Goal: Book appointment/travel/reservation

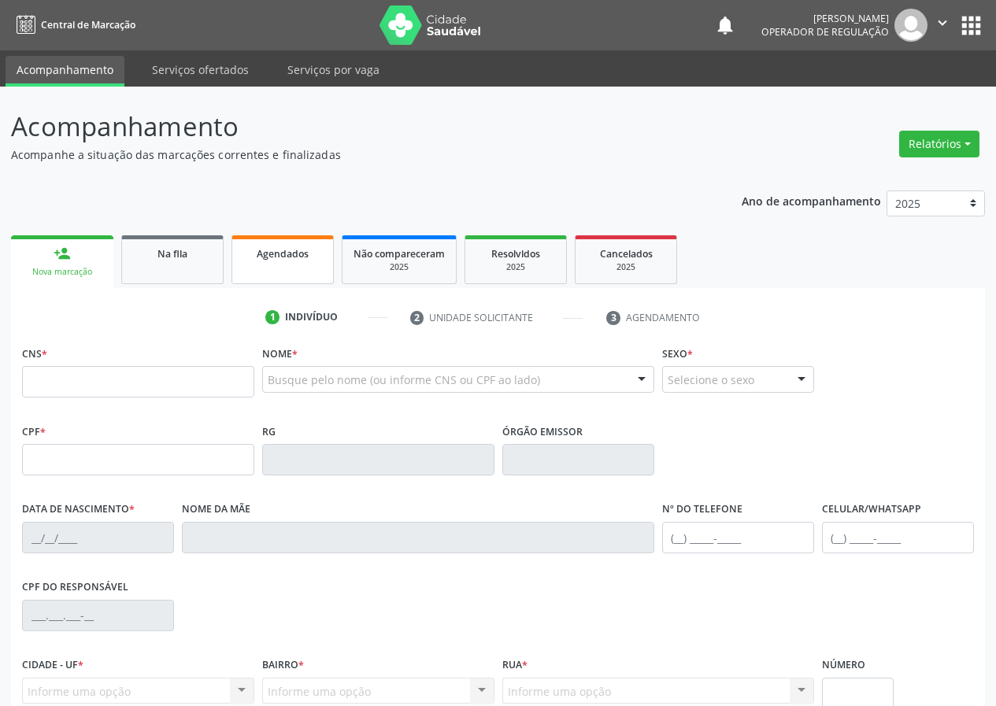
click at [280, 264] on link "Agendados" at bounding box center [283, 259] width 102 height 49
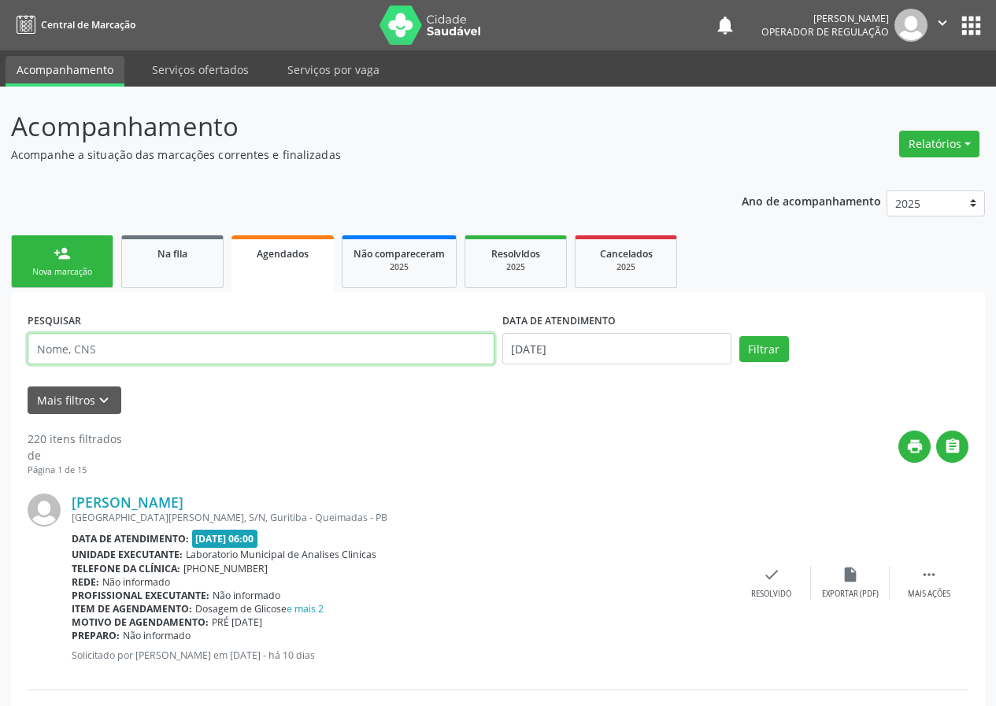
click at [61, 350] on input "text" at bounding box center [261, 349] width 467 height 32
type input "700502351641450"
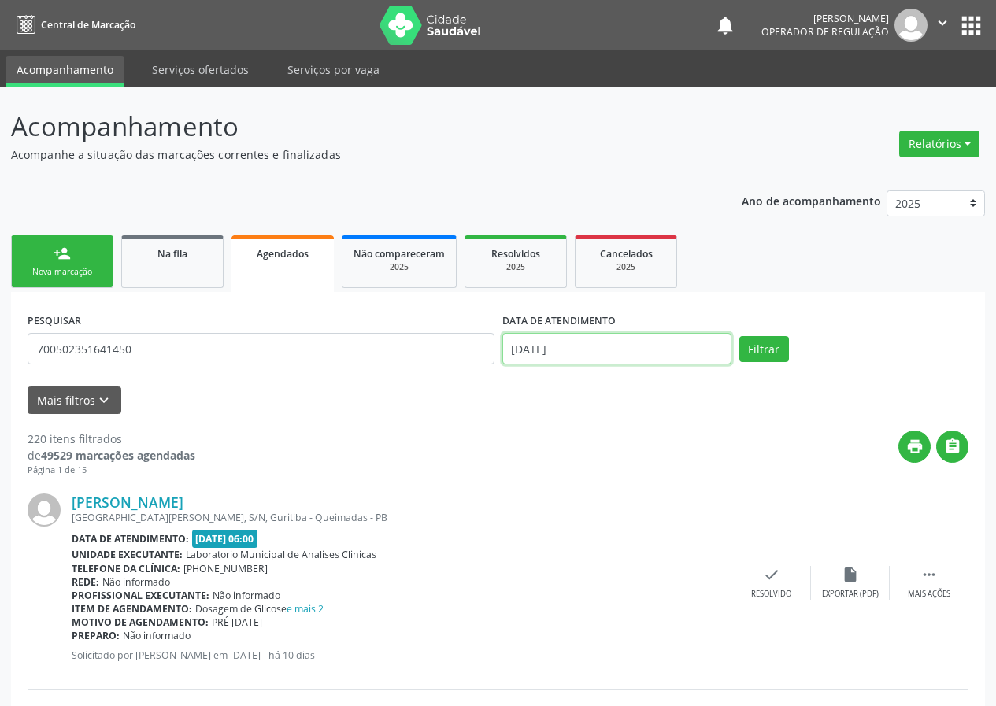
click at [580, 345] on input "[DATE]" at bounding box center [616, 349] width 229 height 32
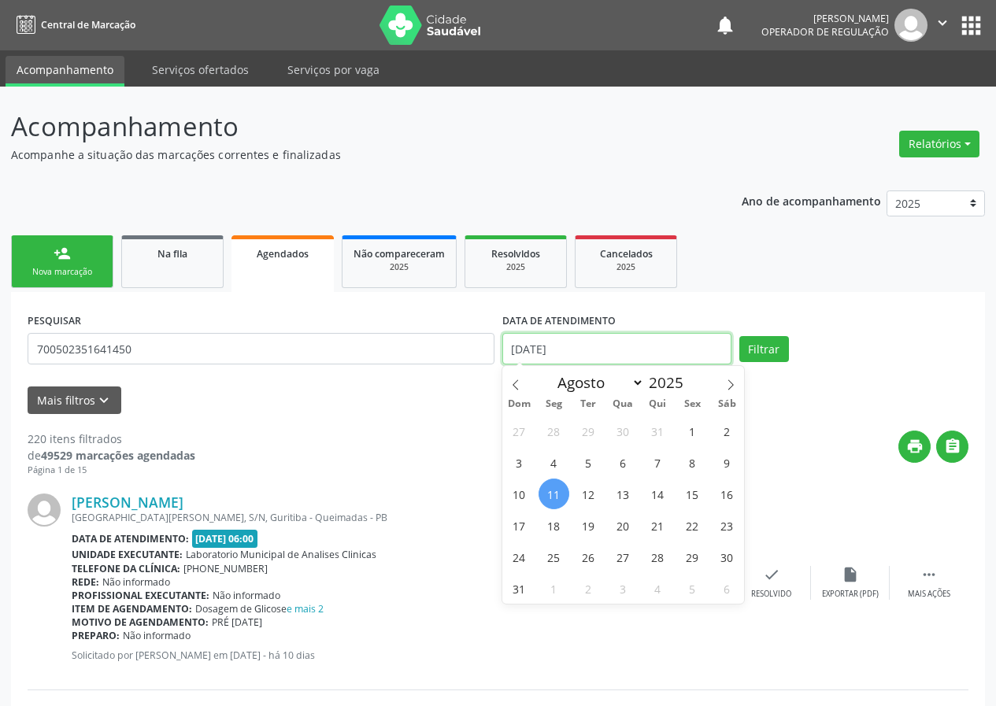
click at [571, 353] on input "[DATE]" at bounding box center [616, 349] width 229 height 32
drag, startPoint x: 581, startPoint y: 353, endPoint x: 500, endPoint y: 364, distance: 81.9
click at [500, 364] on div "DATA DE ATENDIMENTO [DATE]" at bounding box center [617, 342] width 237 height 67
click at [594, 559] on span "26" at bounding box center [588, 557] width 31 height 31
type input "[DATE]"
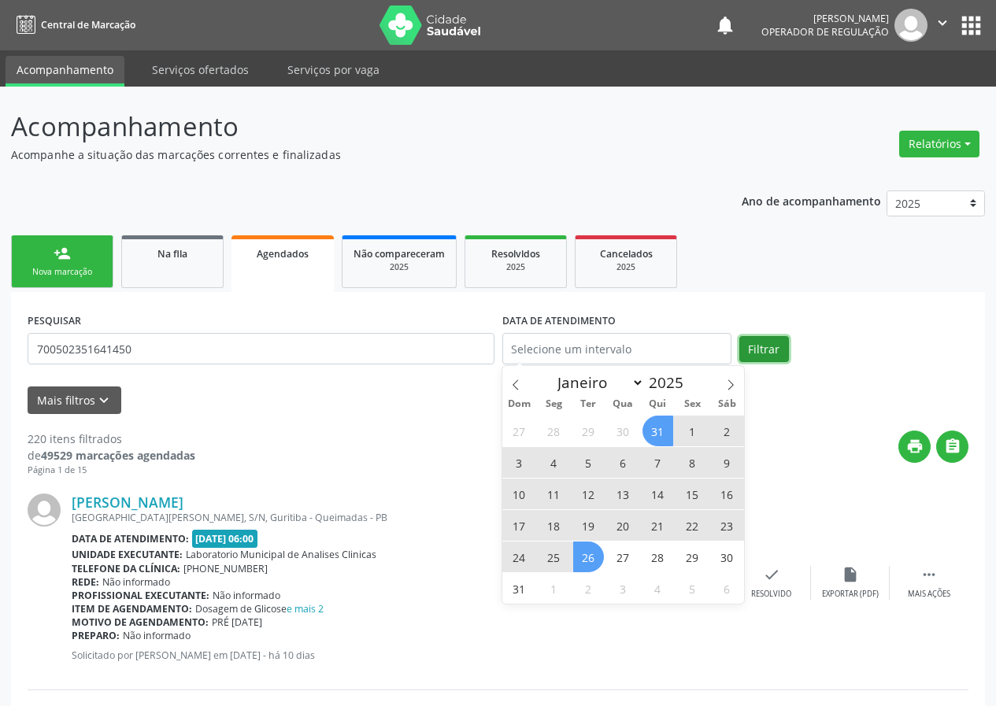
drag, startPoint x: 771, startPoint y: 350, endPoint x: 633, endPoint y: 405, distance: 148.4
click at [769, 350] on button "Filtrar" at bounding box center [764, 349] width 50 height 27
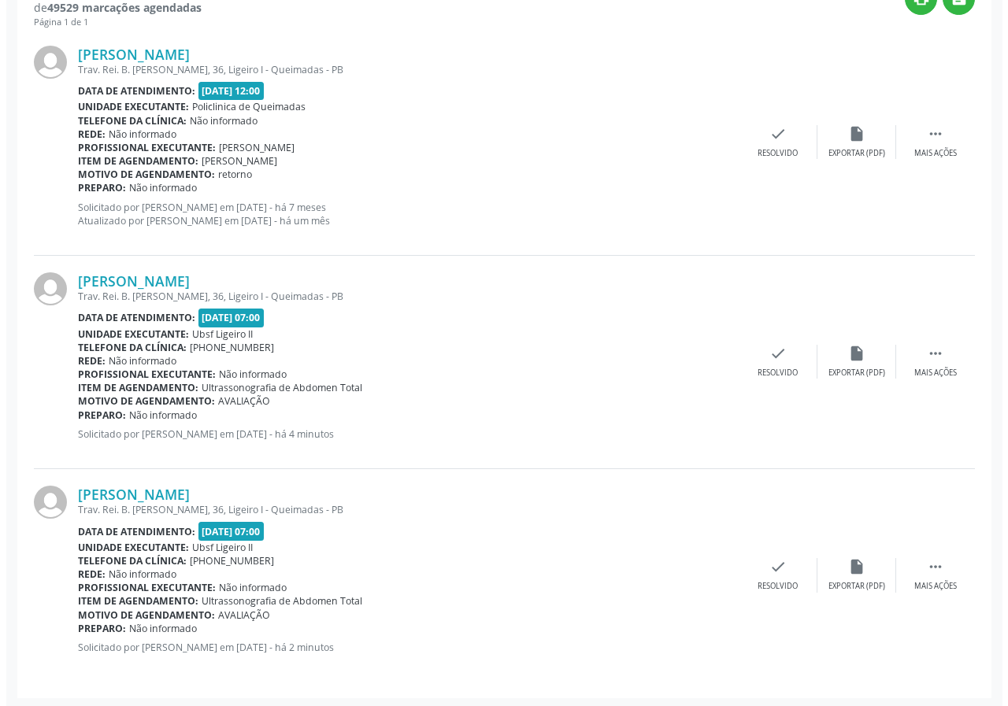
scroll to position [451, 0]
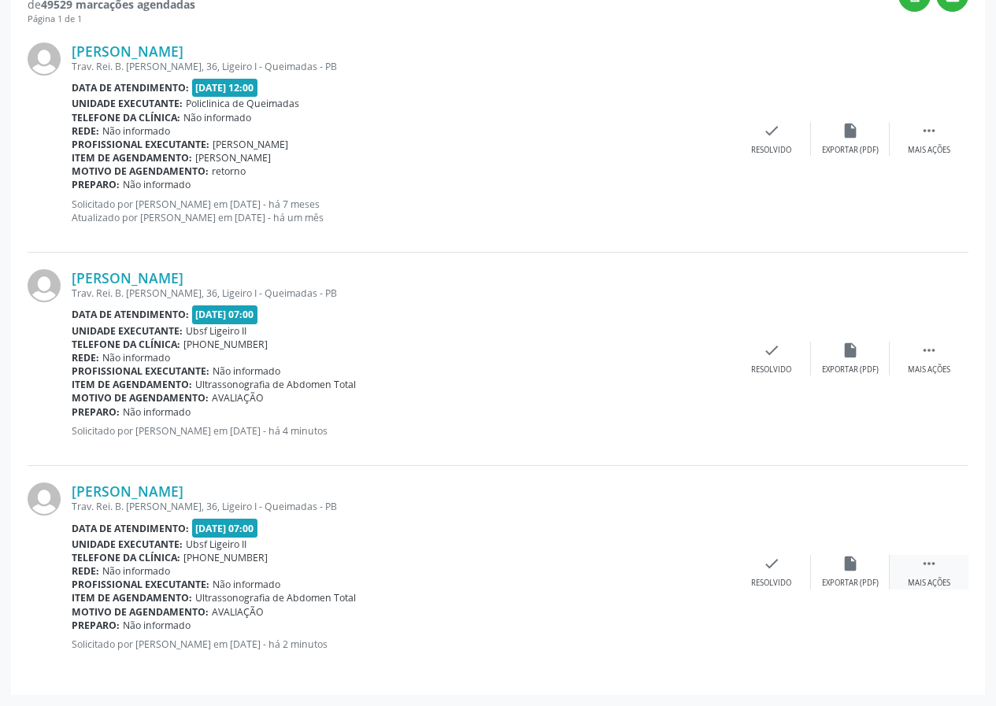
click at [930, 567] on icon "" at bounding box center [929, 563] width 17 height 17
click at [694, 561] on icon "cancel" at bounding box center [692, 563] width 17 height 17
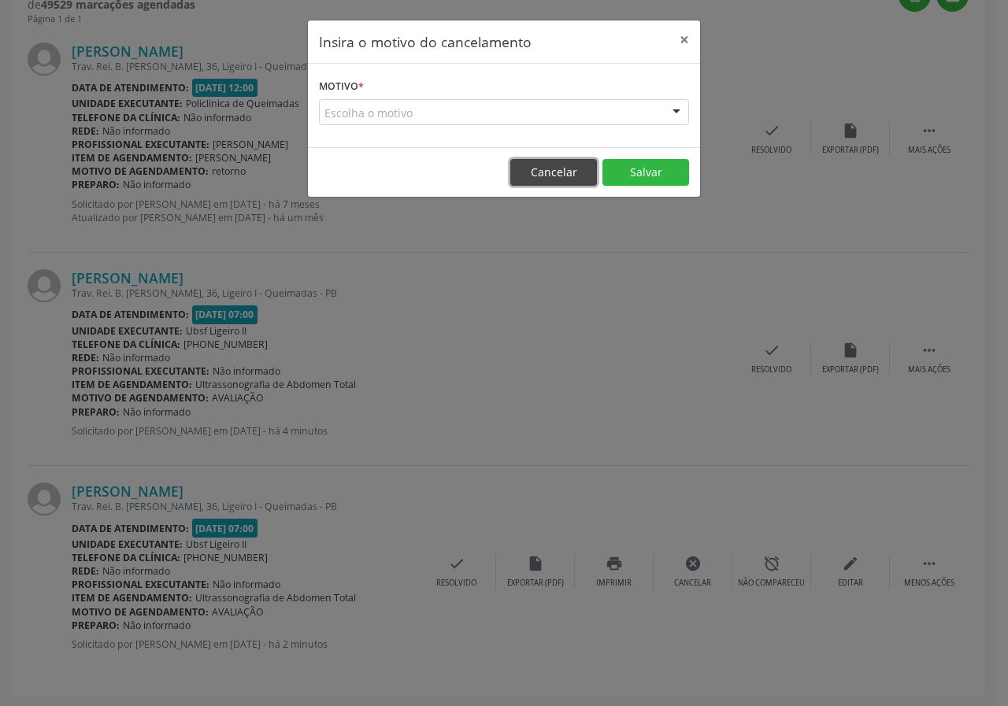
click at [558, 176] on button "Cancelar" at bounding box center [553, 172] width 87 height 27
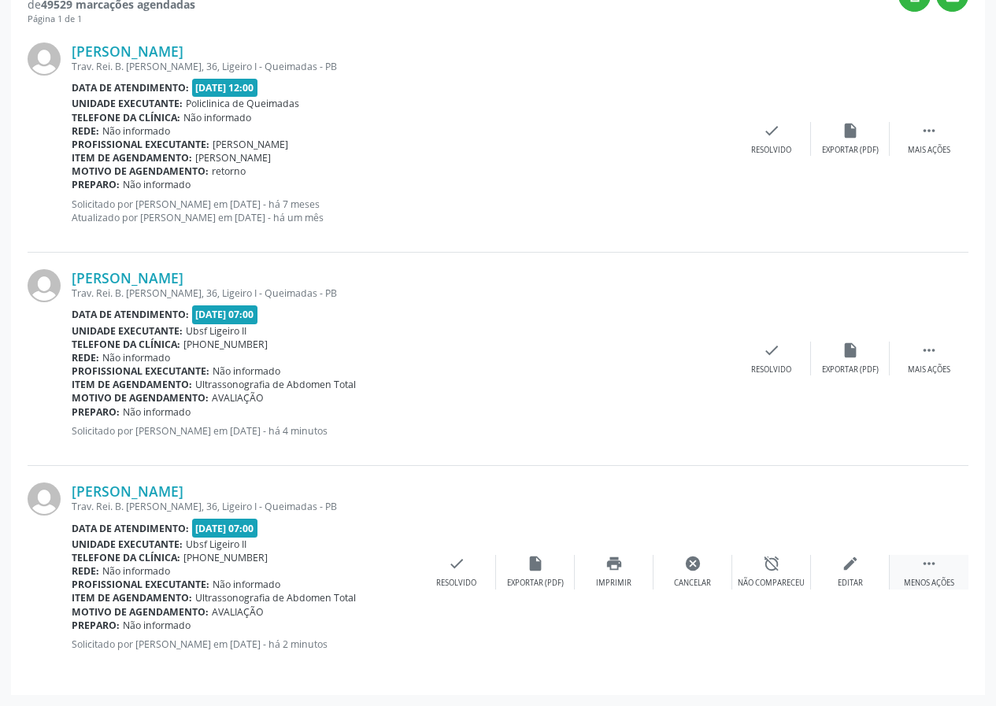
click at [922, 566] on icon "" at bounding box center [929, 563] width 17 height 17
click at [925, 569] on icon "" at bounding box center [929, 563] width 17 height 17
click at [692, 566] on icon "cancel" at bounding box center [692, 563] width 17 height 17
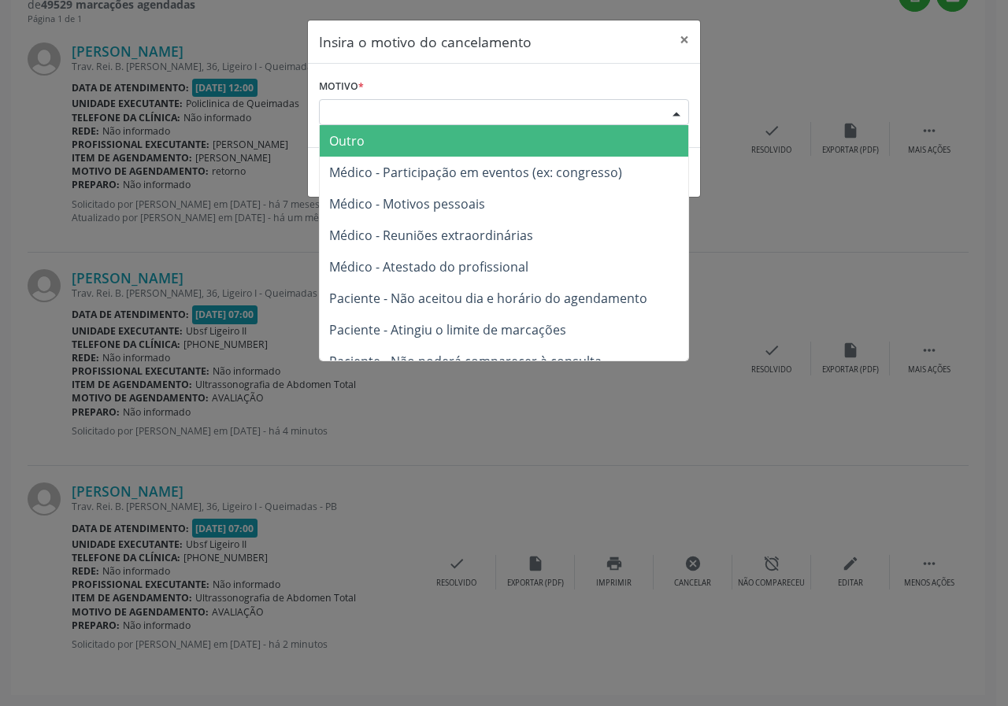
drag, startPoint x: 677, startPoint y: 111, endPoint x: 669, endPoint y: 125, distance: 16.6
click at [676, 110] on div at bounding box center [677, 113] width 24 height 27
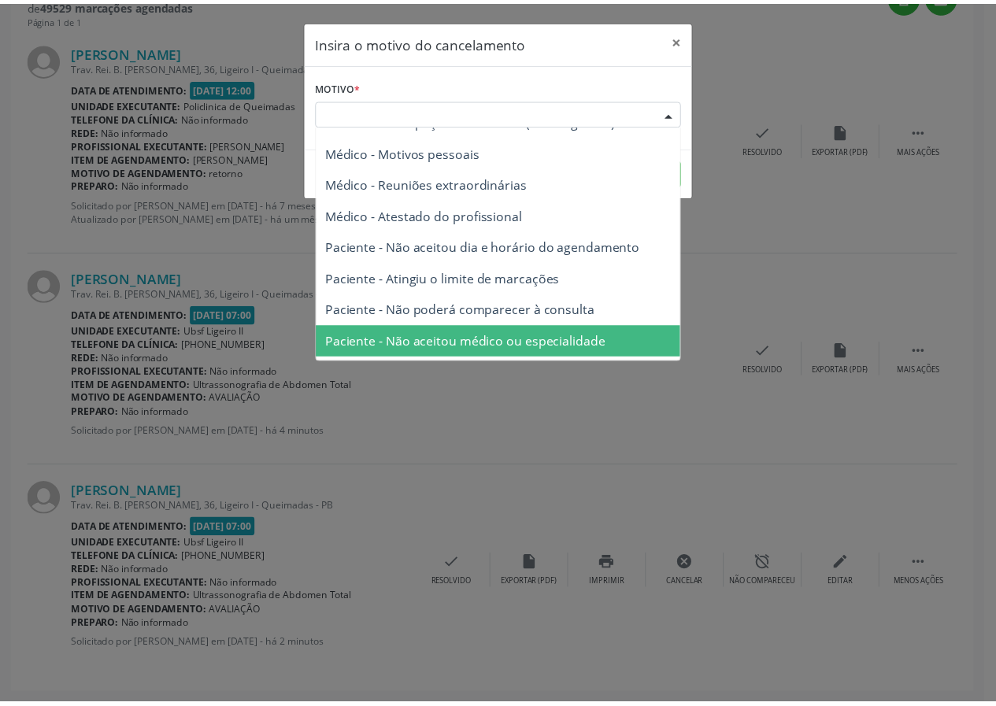
scroll to position [80, 0]
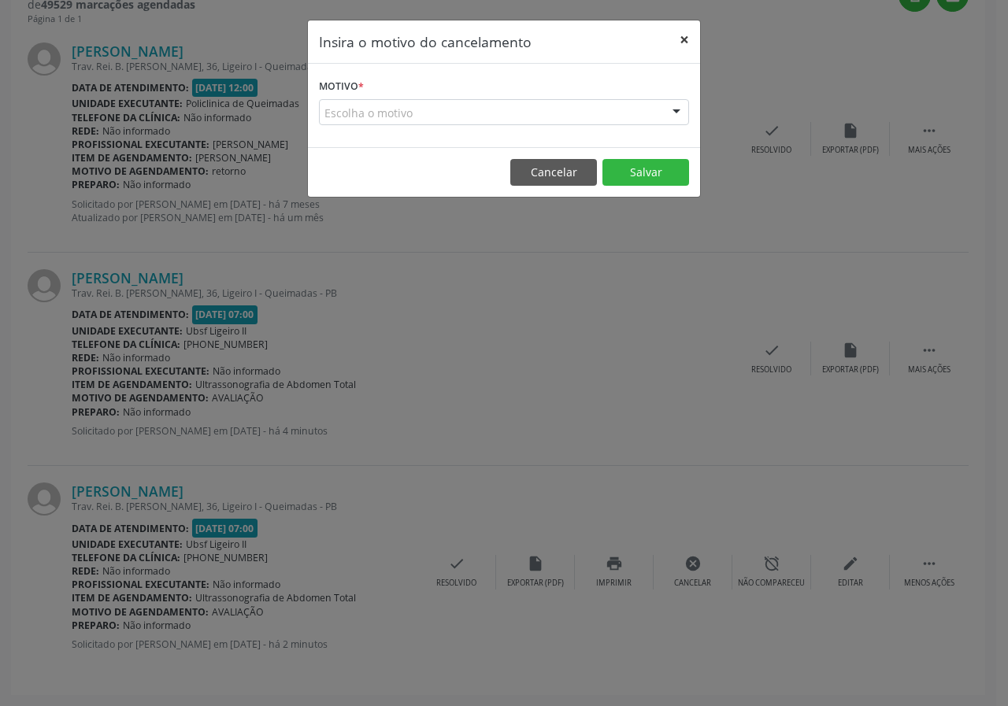
click at [686, 39] on button "×" at bounding box center [685, 39] width 32 height 39
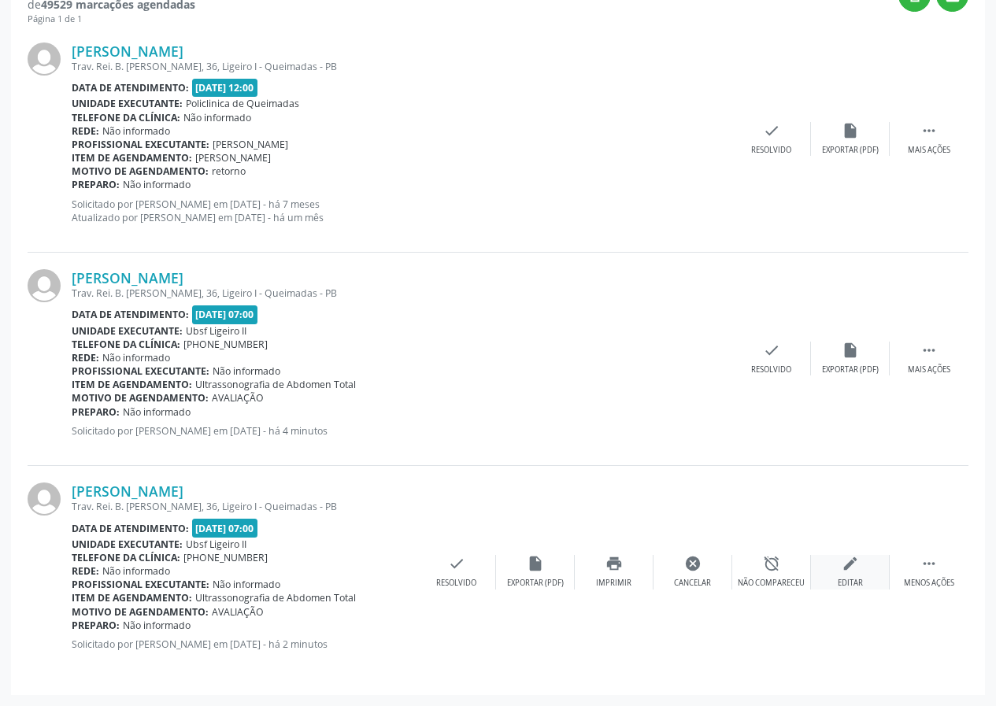
click at [844, 564] on icon "edit" at bounding box center [850, 563] width 17 height 17
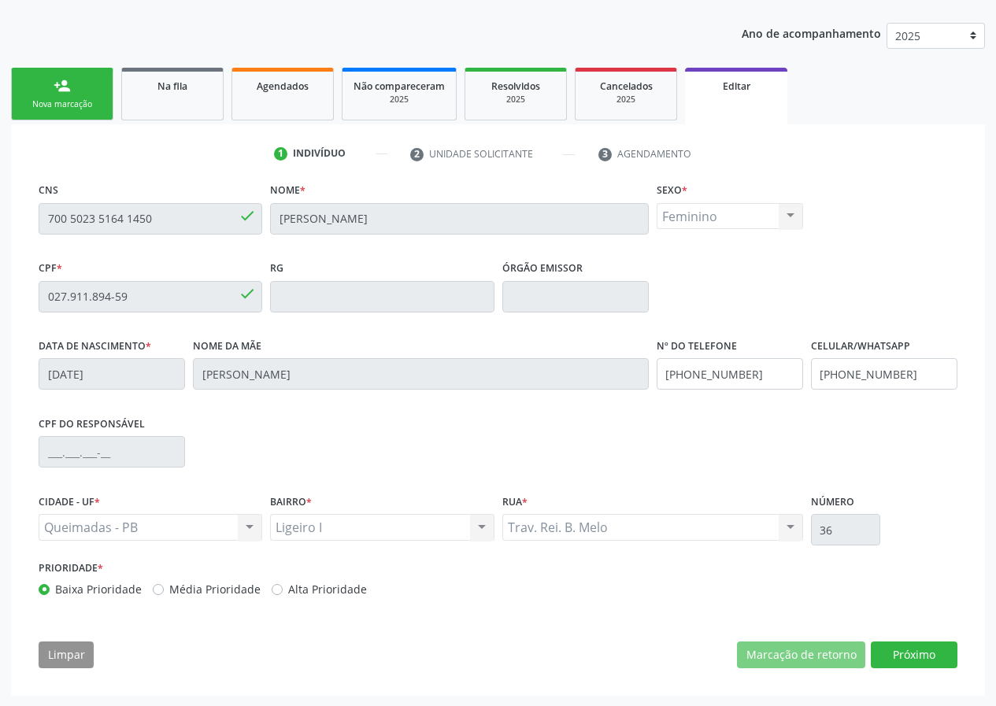
scroll to position [169, 0]
drag, startPoint x: 930, startPoint y: 649, endPoint x: 616, endPoint y: 666, distance: 314.7
click at [899, 649] on button "Próximo" at bounding box center [914, 654] width 87 height 27
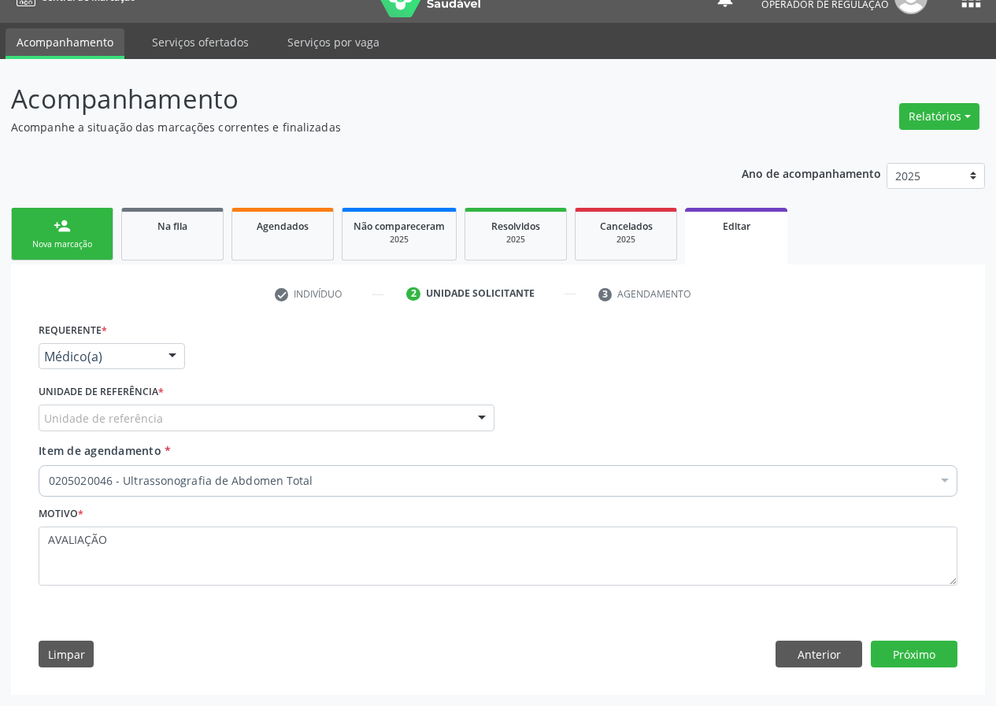
scroll to position [28, 0]
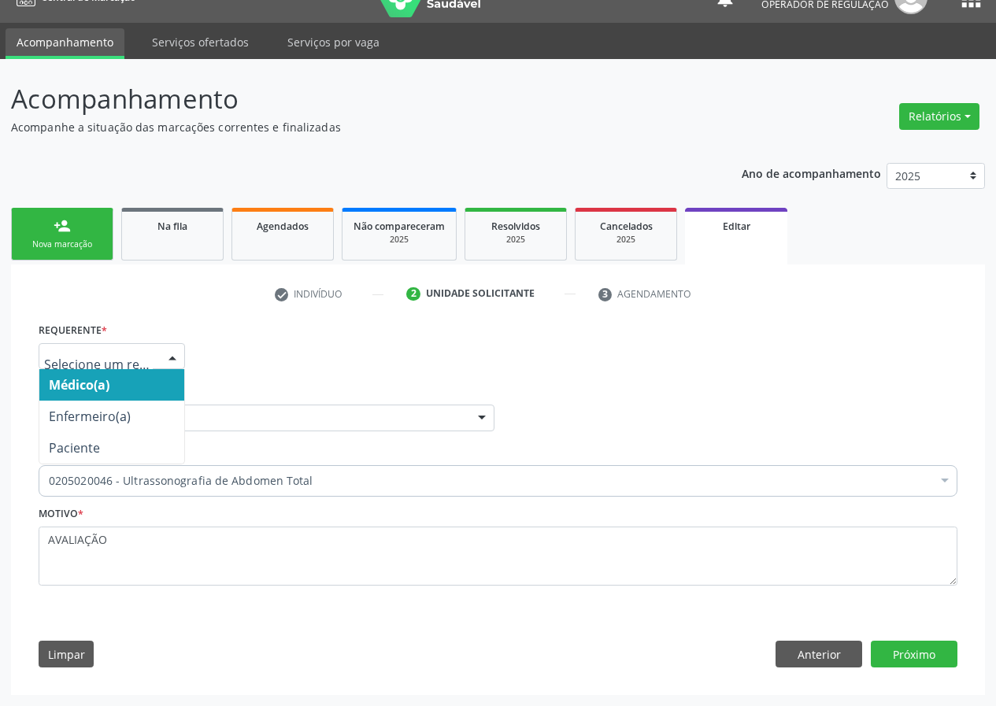
drag, startPoint x: 176, startPoint y: 357, endPoint x: 128, endPoint y: 402, distance: 66.3
click at [174, 358] on div at bounding box center [173, 357] width 24 height 27
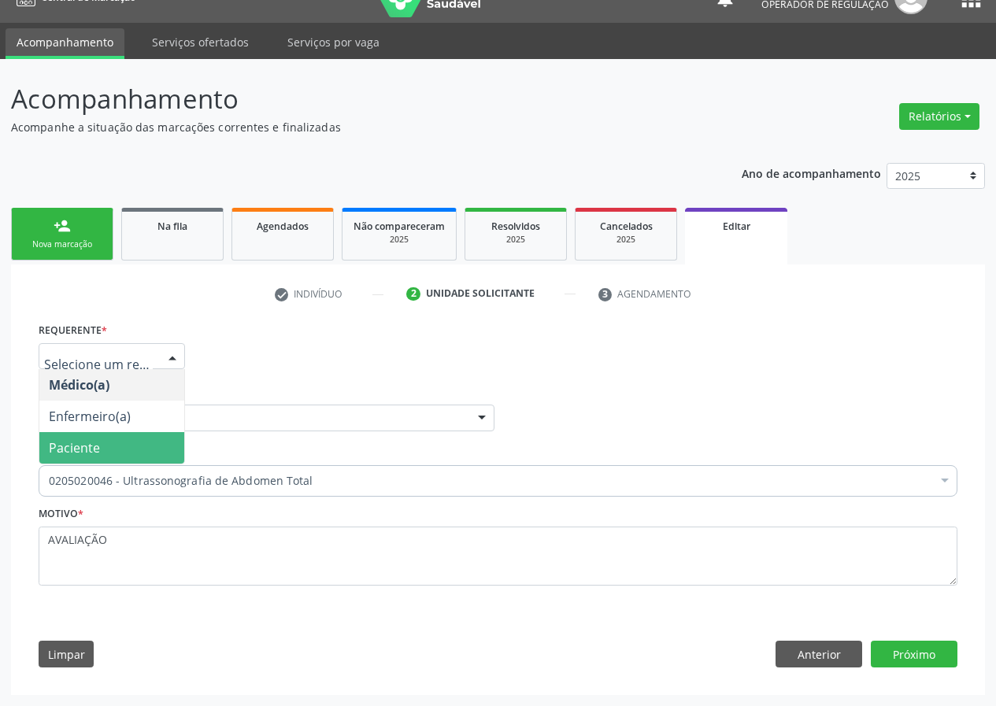
click at [126, 450] on span "Paciente" at bounding box center [111, 448] width 145 height 32
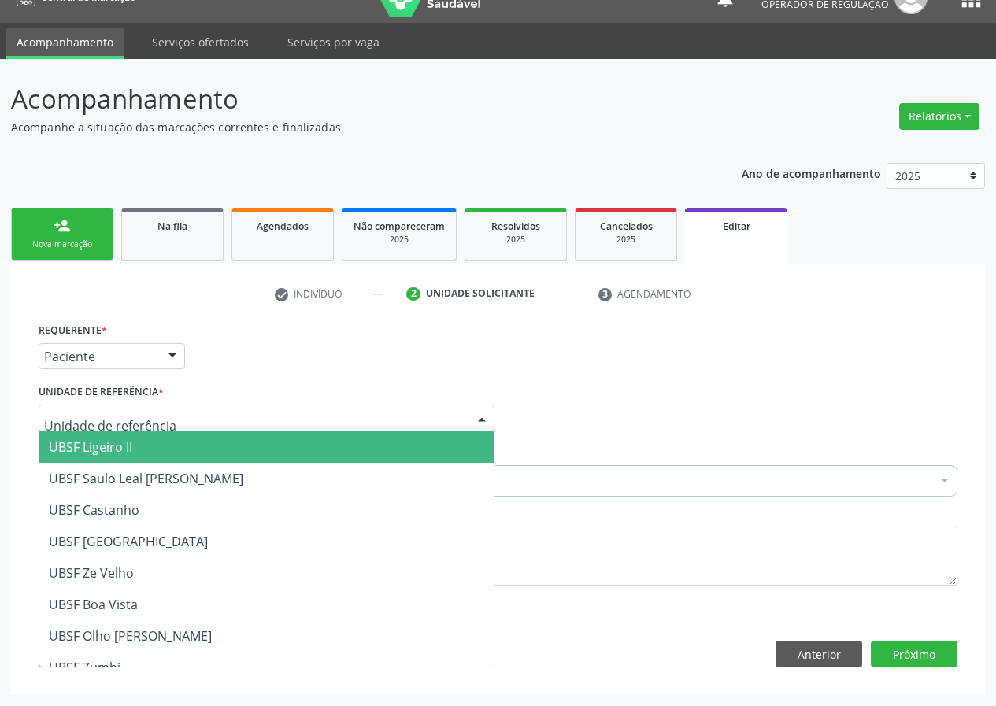
drag, startPoint x: 477, startPoint y: 412, endPoint x: 180, endPoint y: 487, distance: 306.4
click at [455, 413] on div "UBSF Ligeiro II UBSF Saulo Leal [PERSON_NAME] UBSF Castanho UBSF [GEOGRAPHIC_DA…" at bounding box center [267, 418] width 456 height 27
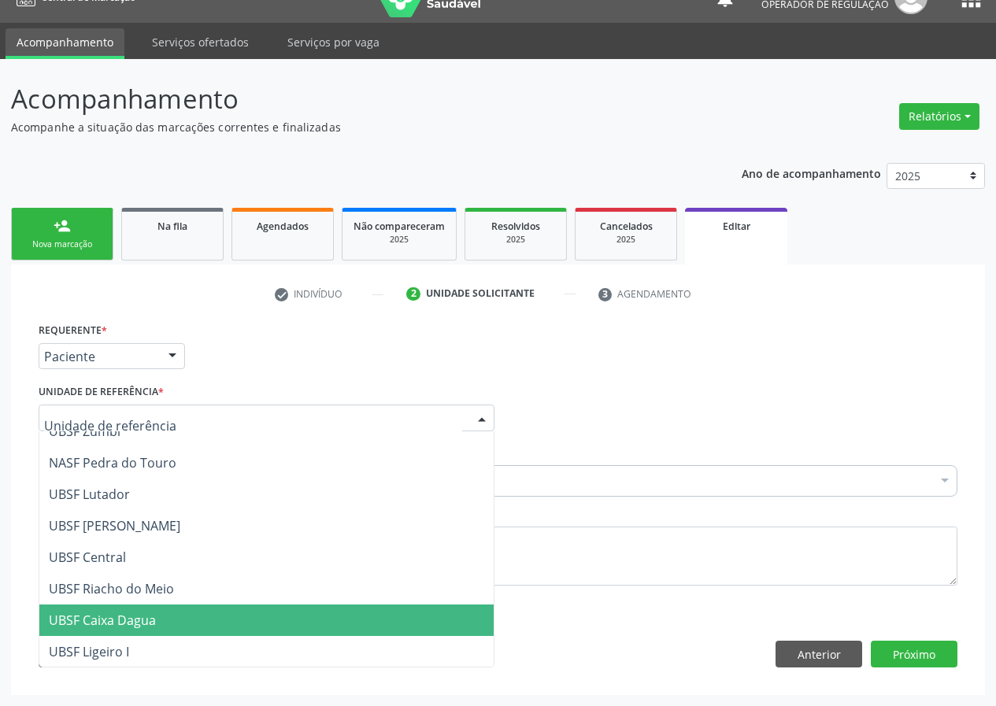
scroll to position [315, 0]
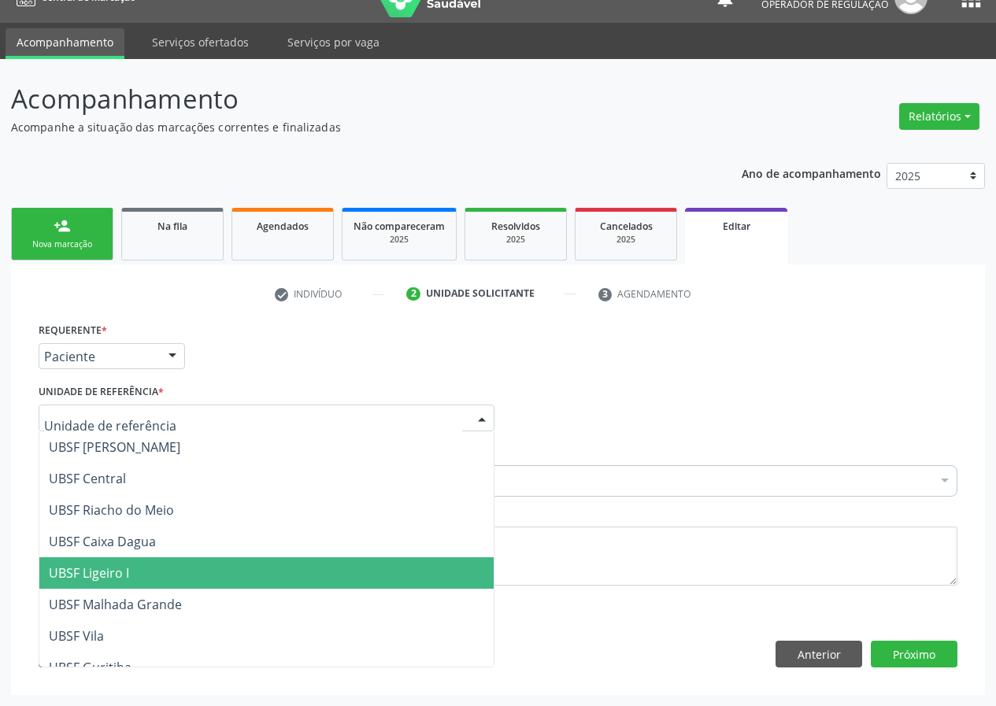
click at [121, 581] on span "UBSF Ligeiro I" at bounding box center [89, 573] width 80 height 17
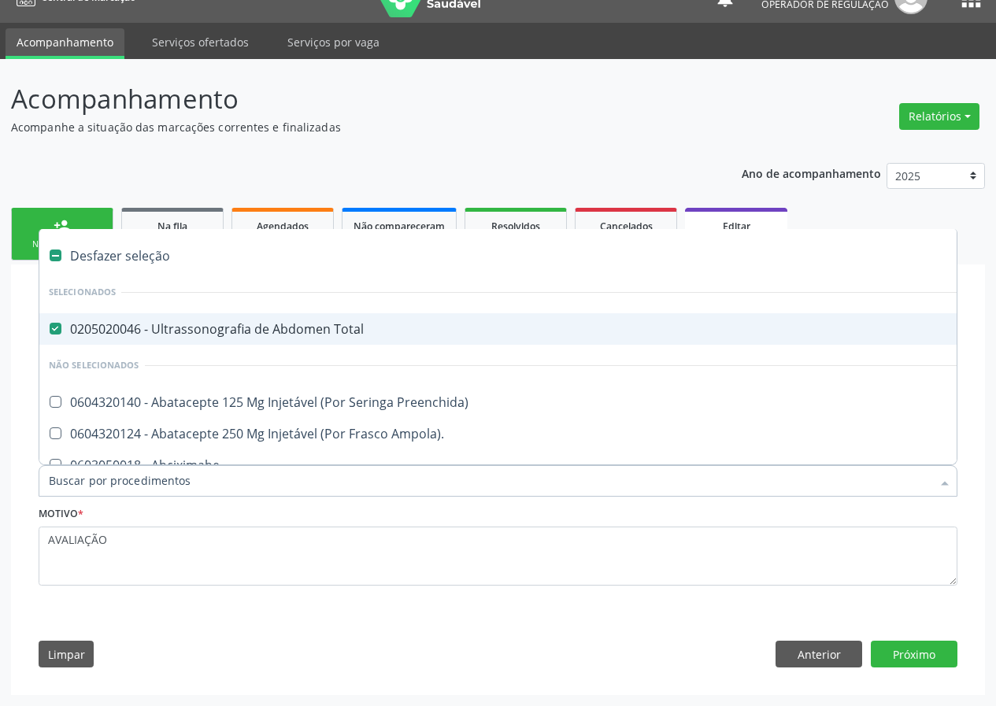
drag, startPoint x: 321, startPoint y: 479, endPoint x: 228, endPoint y: 492, distance: 93.1
click at [54, 328] on Total at bounding box center [56, 329] width 12 height 12
click at [50, 328] on Total "checkbox" at bounding box center [44, 329] width 10 height 10
checkbox Total "false"
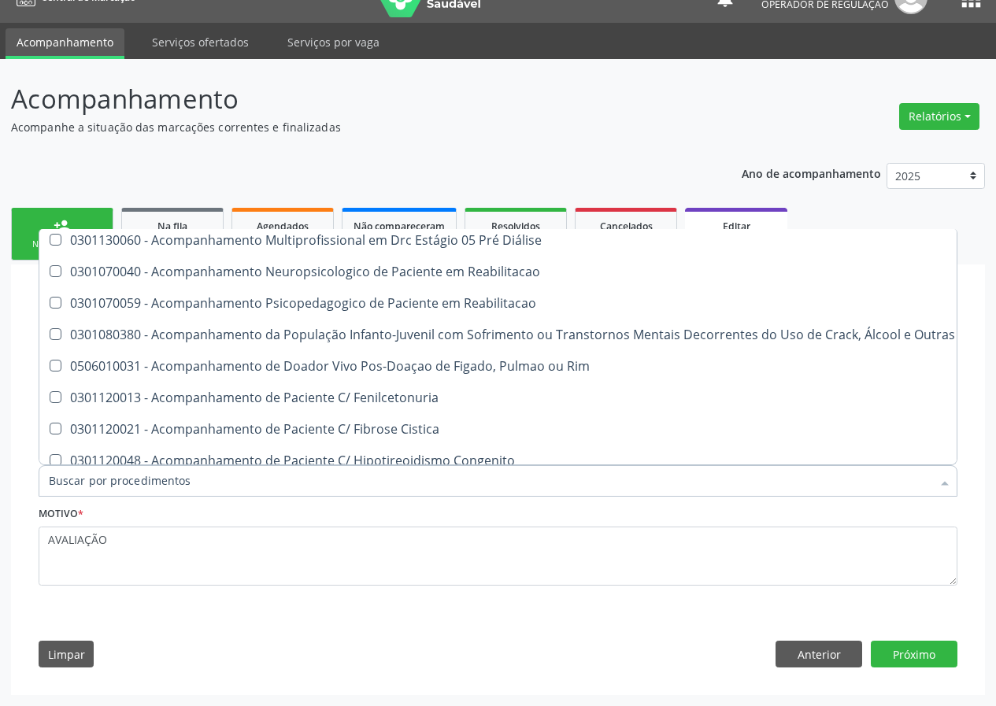
scroll to position [866, 0]
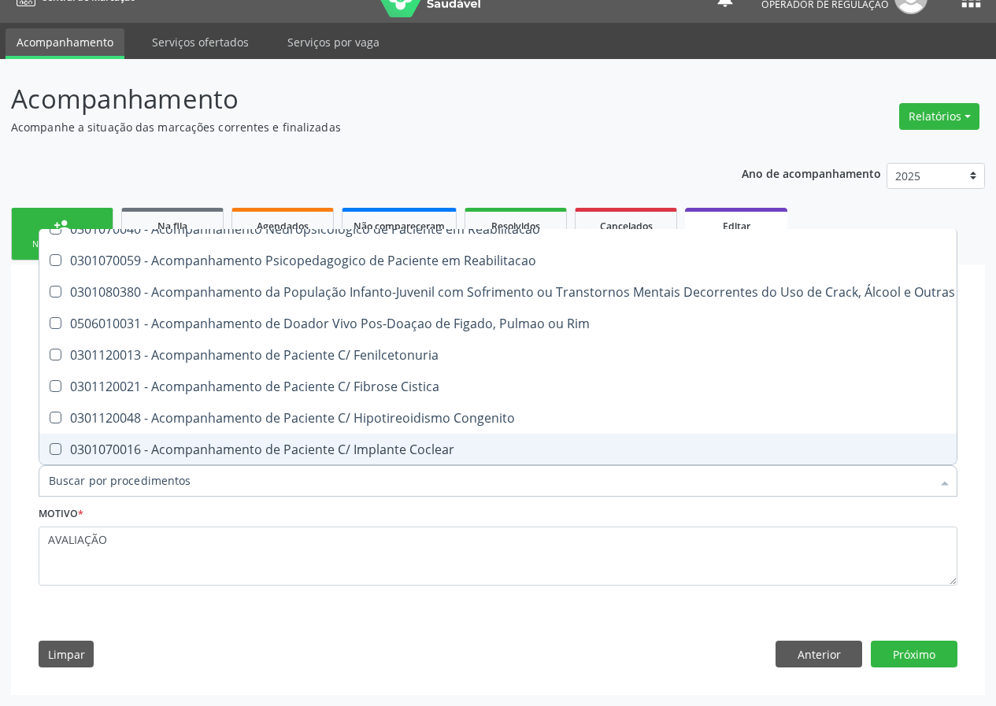
drag, startPoint x: 54, startPoint y: 485, endPoint x: 57, endPoint y: 474, distance: 11.7
click at [57, 475] on input "Item de agendamento *" at bounding box center [490, 481] width 883 height 32
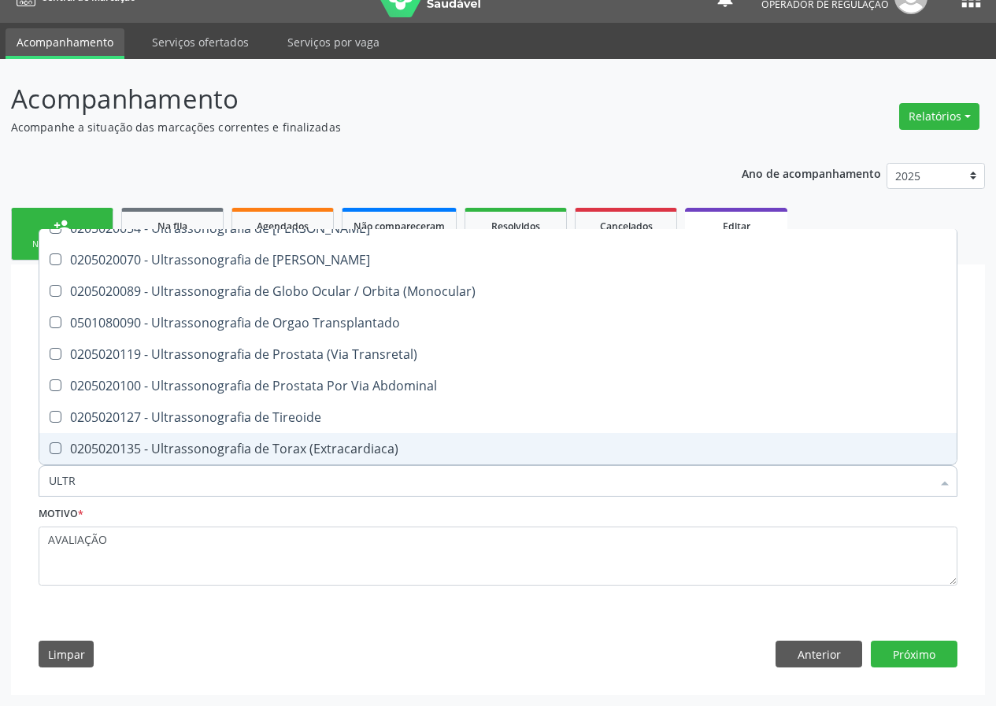
scroll to position [604, 0]
type input "ULTRA"
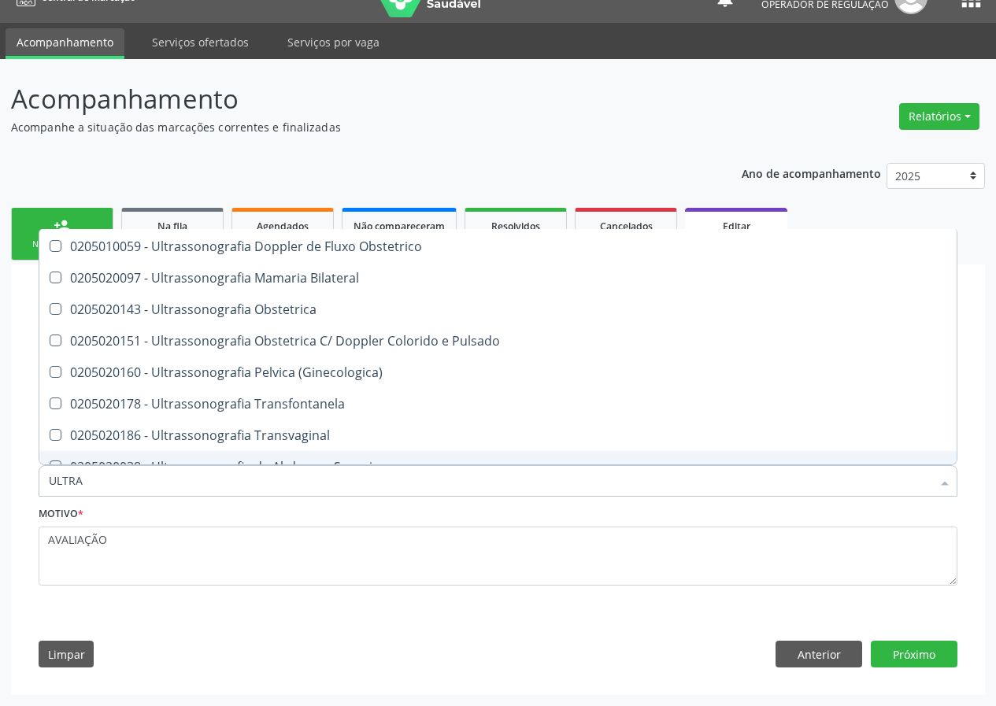
scroll to position [289, 0]
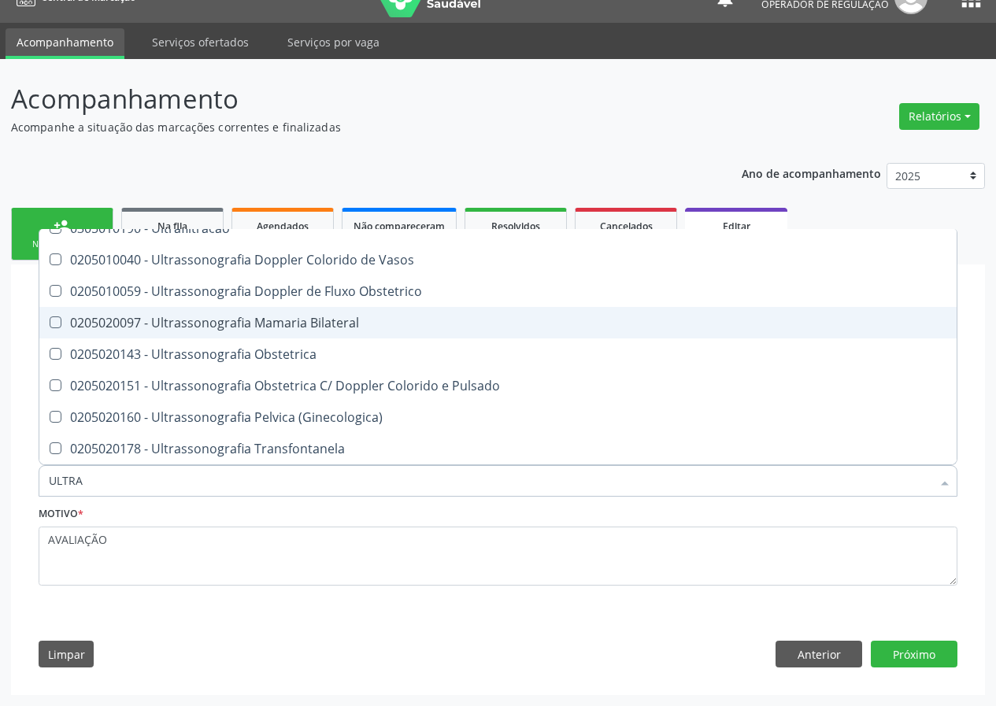
drag, startPoint x: 322, startPoint y: 327, endPoint x: 146, endPoint y: 522, distance: 263.2
click at [317, 327] on div "0205020097 - Ultrassonografia Mamaria Bilateral" at bounding box center [498, 323] width 899 height 13
checkbox Bilateral "true"
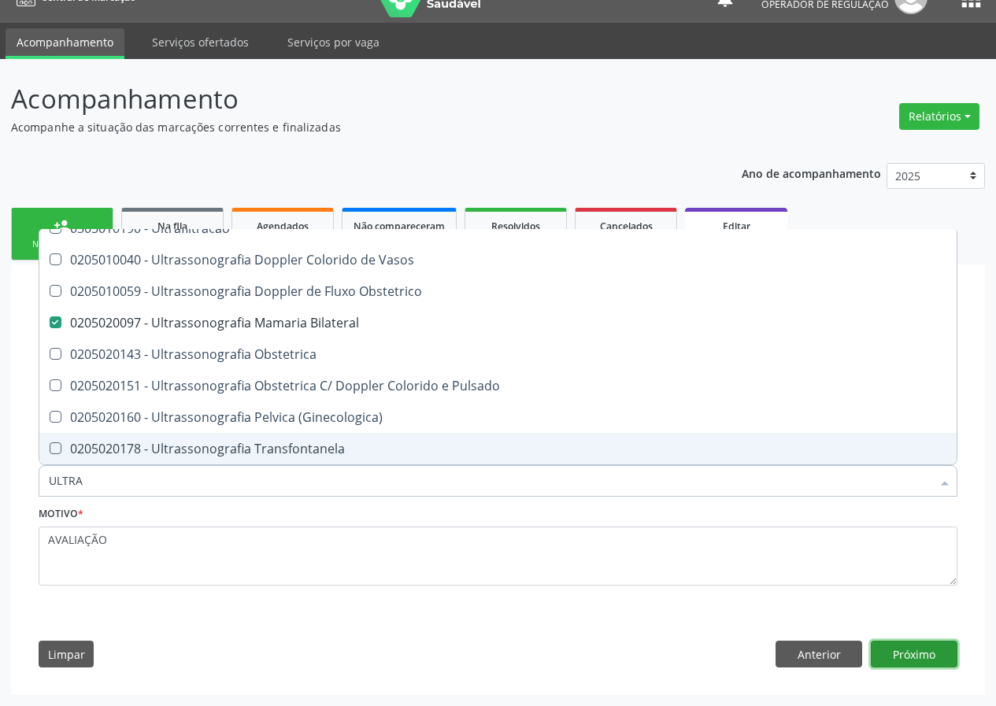
drag, startPoint x: 929, startPoint y: 654, endPoint x: 920, endPoint y: 653, distance: 8.7
click at [920, 653] on button "Próximo" at bounding box center [914, 654] width 87 height 27
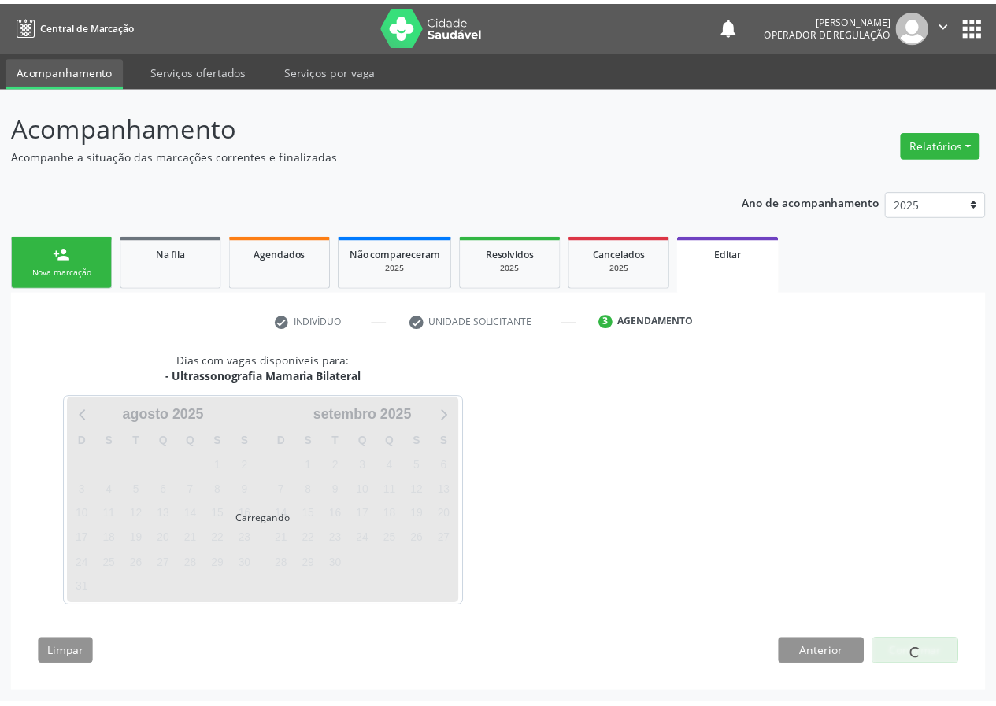
scroll to position [0, 0]
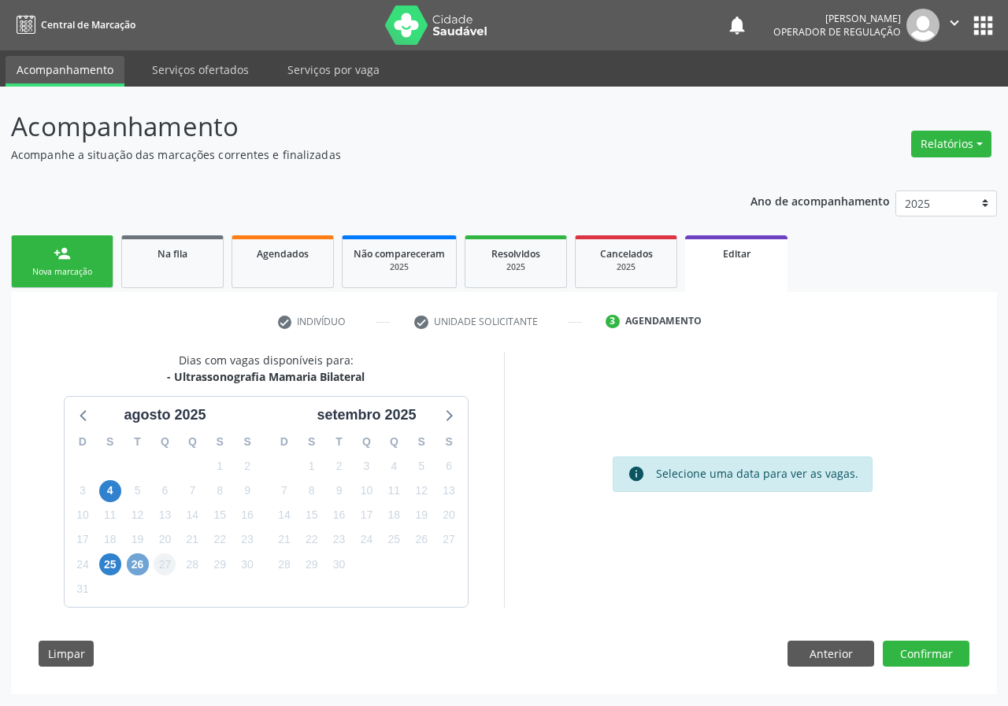
drag, startPoint x: 143, startPoint y: 566, endPoint x: 161, endPoint y: 561, distance: 18.2
click at [143, 565] on span "26" at bounding box center [138, 565] width 22 height 22
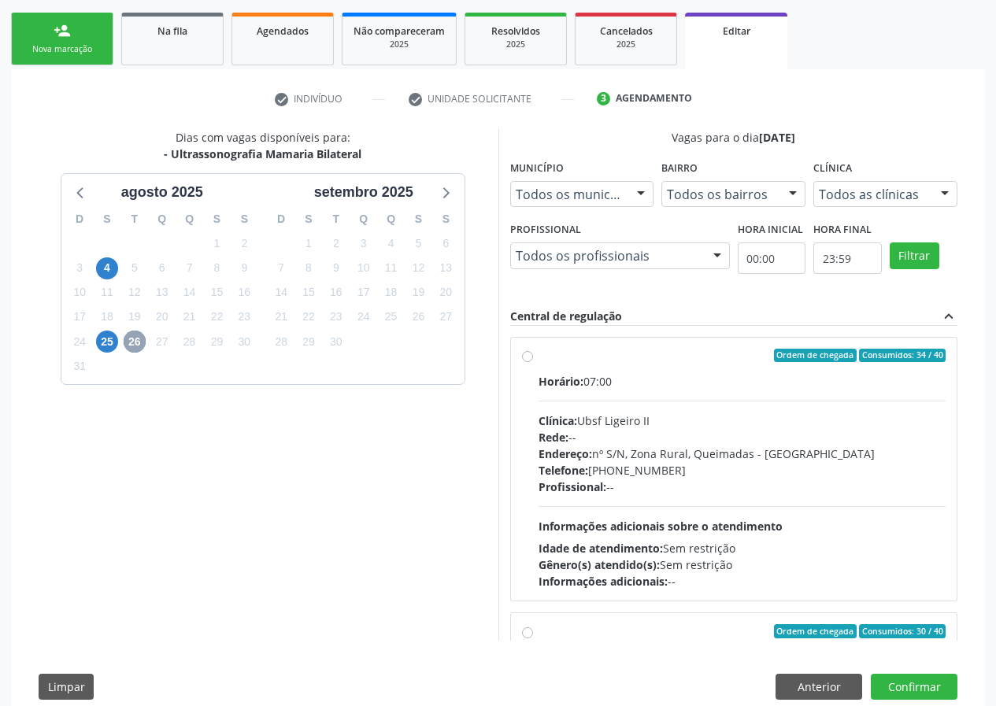
scroll to position [236, 0]
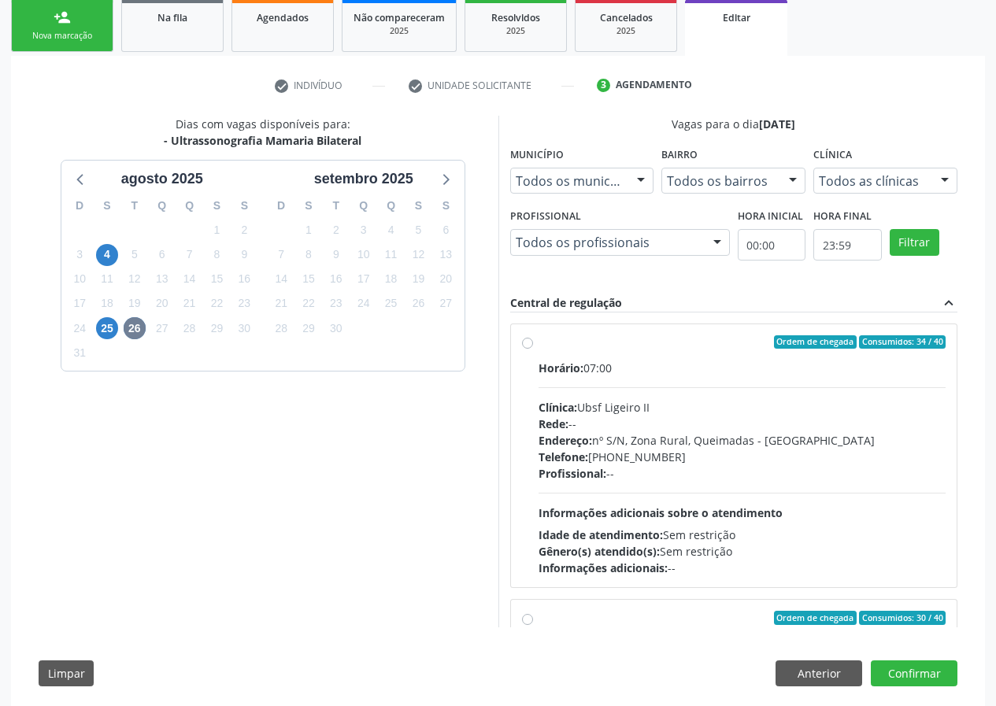
click at [539, 343] on label "Ordem de chegada Consumidos: 34 / 40 Horário: 07:00 Clínica: Ubsf Ligeiro II Re…" at bounding box center [743, 456] width 408 height 242
click at [526, 343] on input "Ordem de chegada Consumidos: 34 / 40 Horário: 07:00 Clínica: Ubsf Ligeiro II Re…" at bounding box center [527, 342] width 11 height 14
radio input "true"
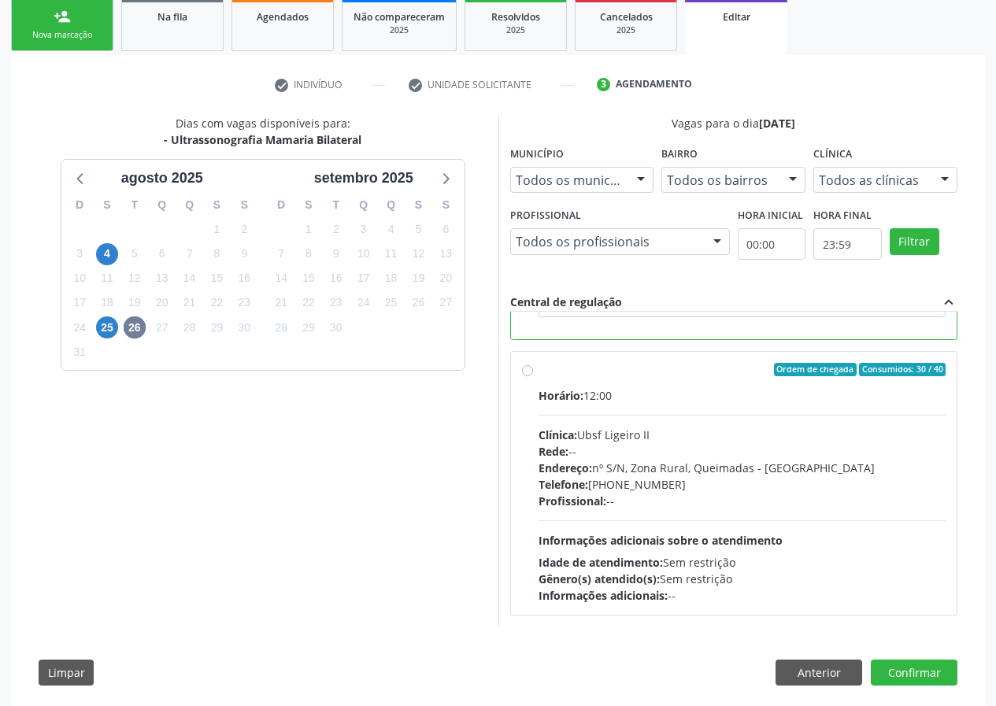
scroll to position [255, 0]
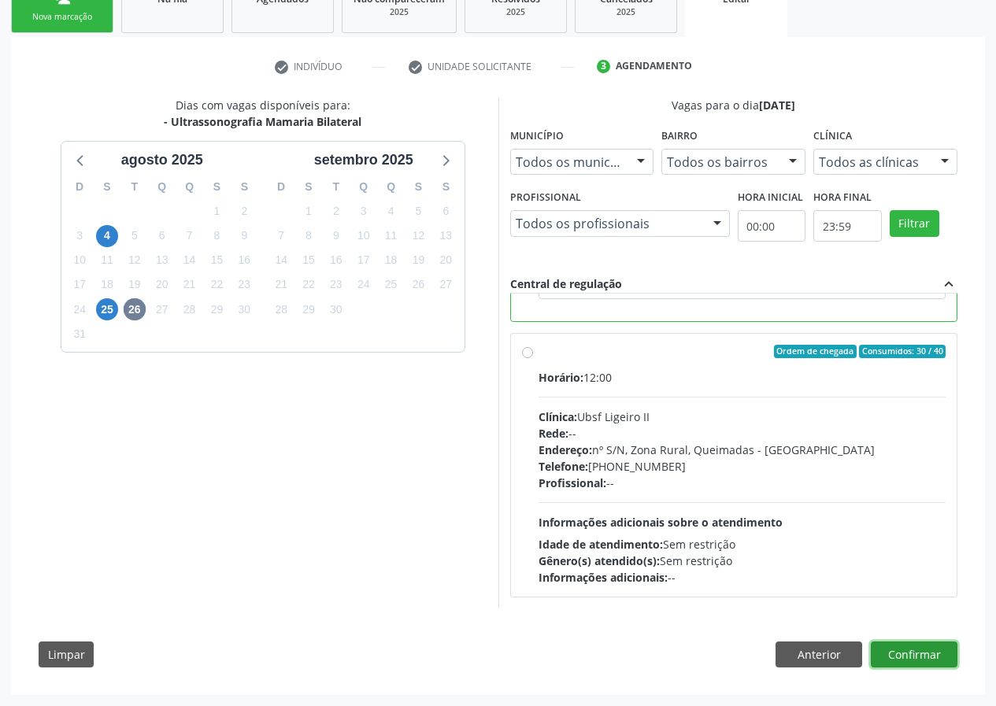
click at [914, 650] on button "Confirmar" at bounding box center [914, 655] width 87 height 27
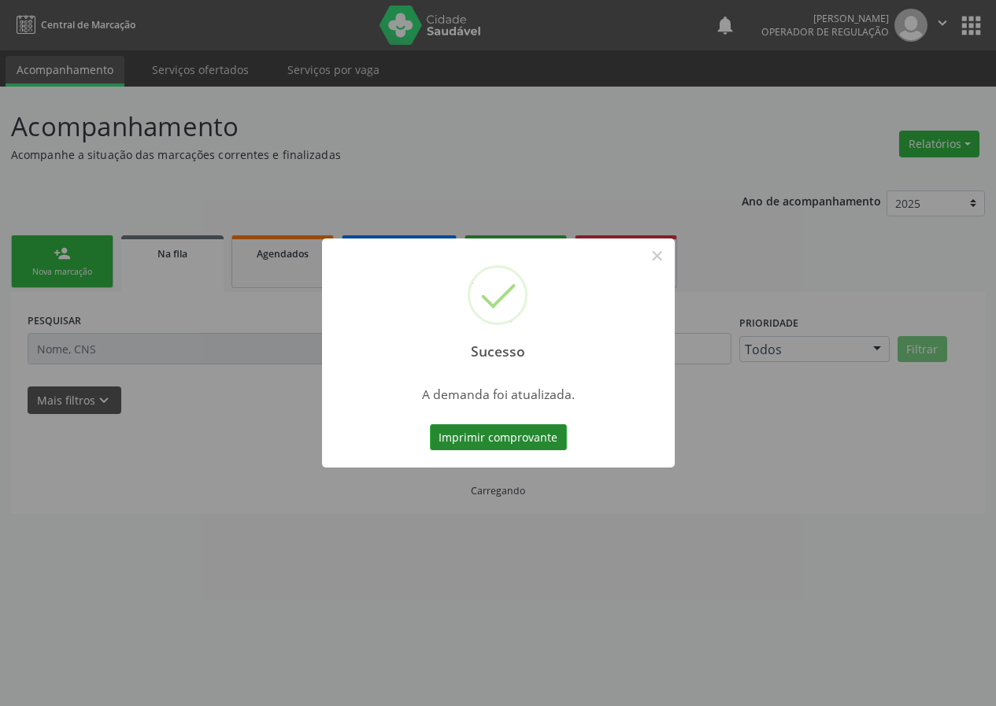
scroll to position [0, 0]
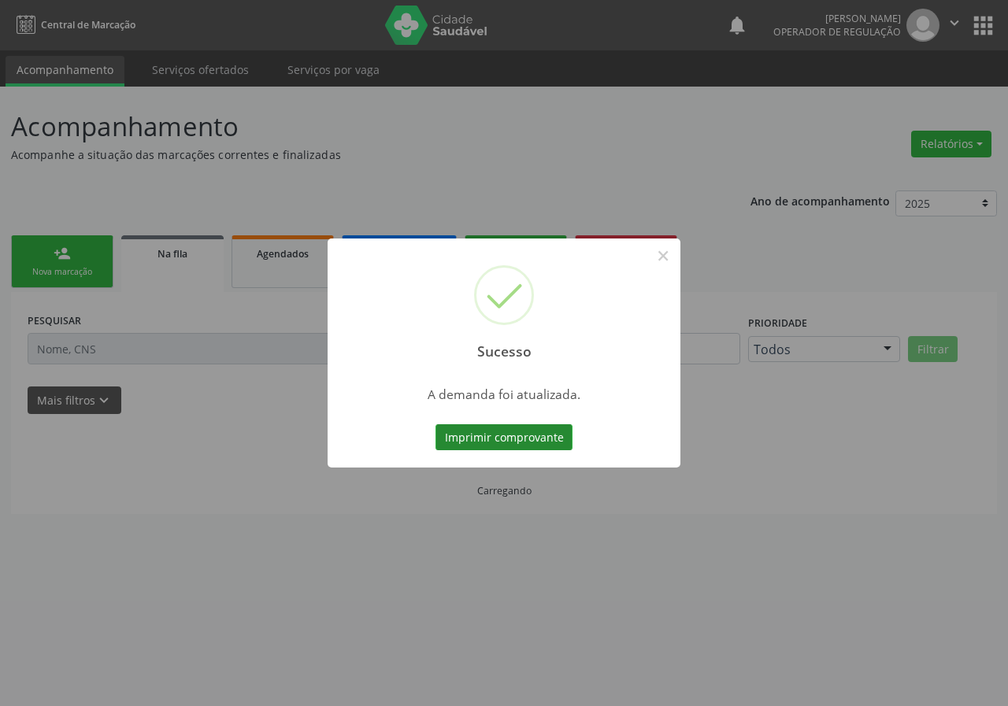
click at [510, 438] on button "Imprimir comprovante" at bounding box center [504, 437] width 137 height 27
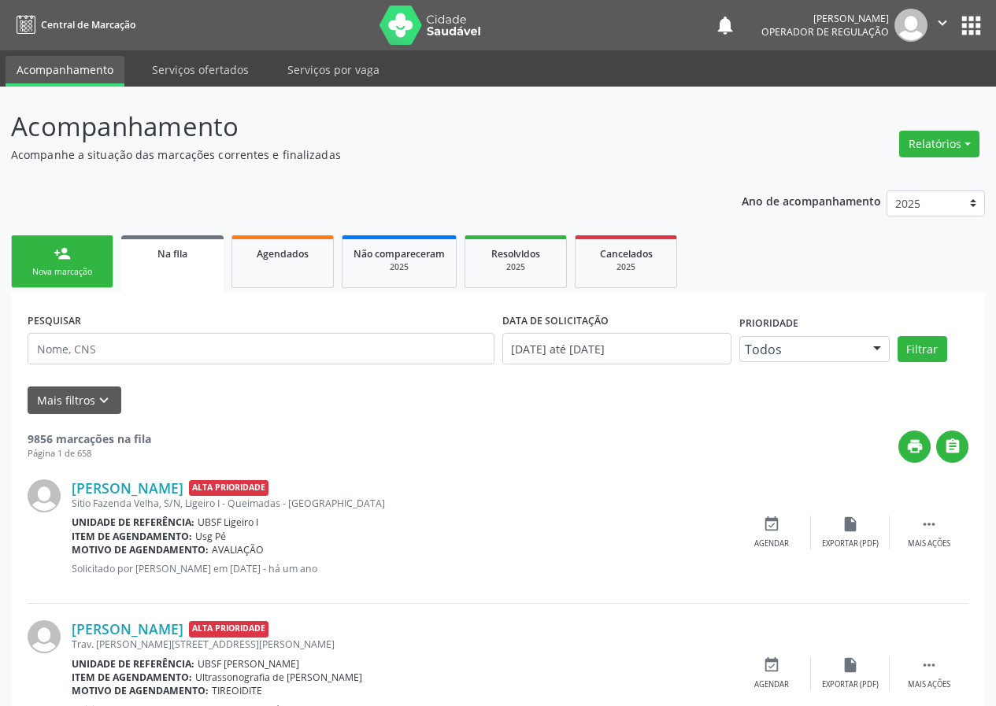
click at [42, 271] on div "Nova marcação" at bounding box center [62, 272] width 79 height 12
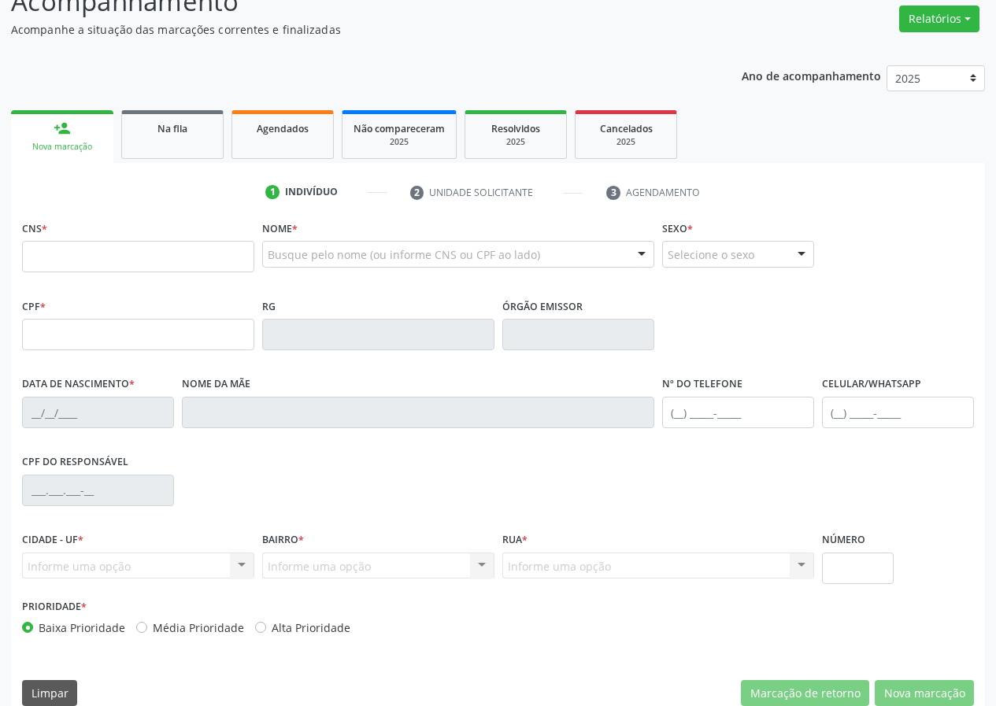
scroll to position [147, 0]
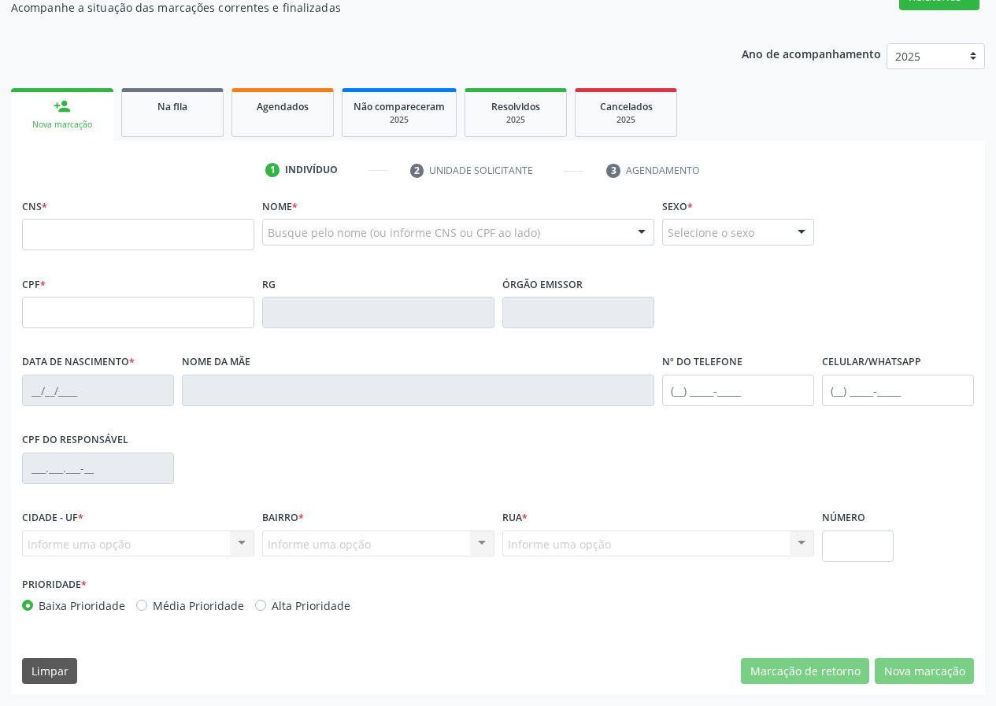
click at [169, 208] on div "CNS *" at bounding box center [138, 223] width 232 height 56
click at [174, 189] on div "1 Indivíduo 2 Unidade solicitante 3 Agendamento CNS * Nome * Busque pelo nome (…" at bounding box center [498, 427] width 974 height 538
click at [119, 239] on input "text" at bounding box center [138, 235] width 232 height 32
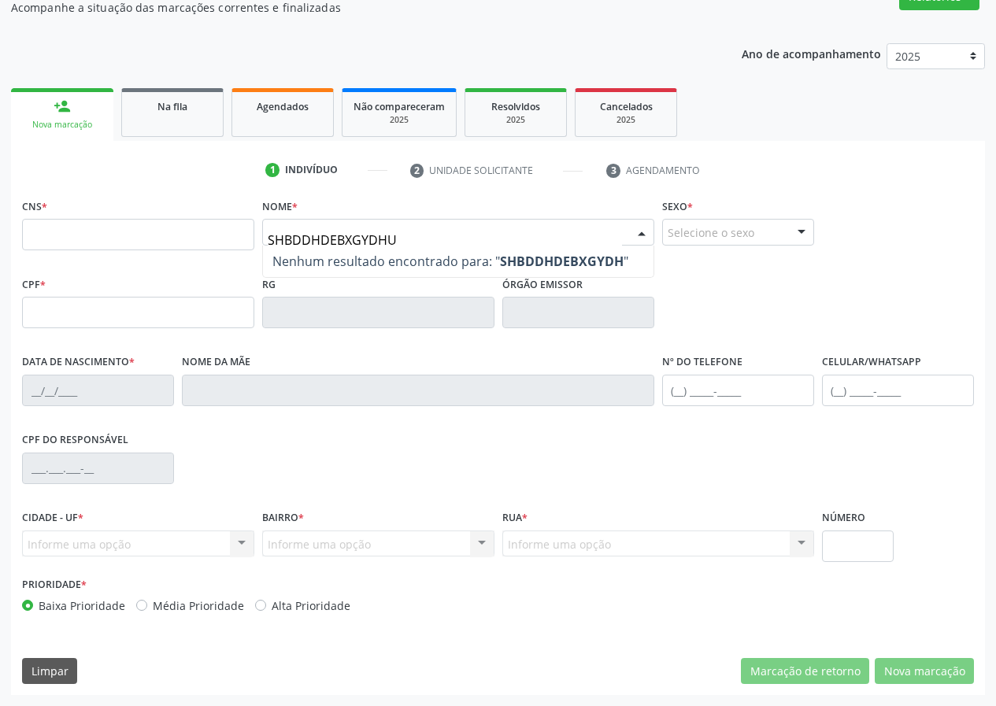
type input "SHBDDHDEBXGYDHUY"
drag, startPoint x: 403, startPoint y: 236, endPoint x: 251, endPoint y: 245, distance: 152.2
click at [251, 245] on div "CNS * Nome * SHBDDHDEBXGYDHUY Nenhum resultado encontrado para: " SHBDDHDEBXGYD…" at bounding box center [498, 234] width 960 height 78
type input "A"
type input "AAAAAAAÇSLDKFJ"
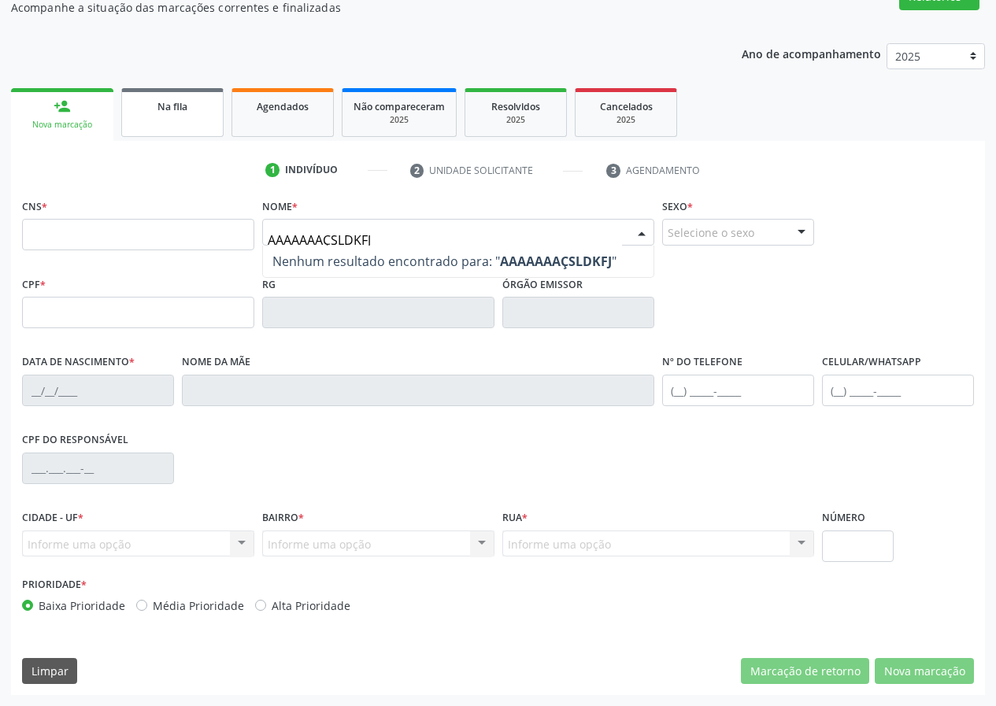
drag, startPoint x: 383, startPoint y: 228, endPoint x: 208, endPoint y: 102, distance: 216.0
click at [217, 230] on div "CNS * Nome * AAAAAAAÇSLDKFJ Nenhum resultado encontrado para: " AAAAAAAÇSLDKFJ …" at bounding box center [498, 234] width 960 height 78
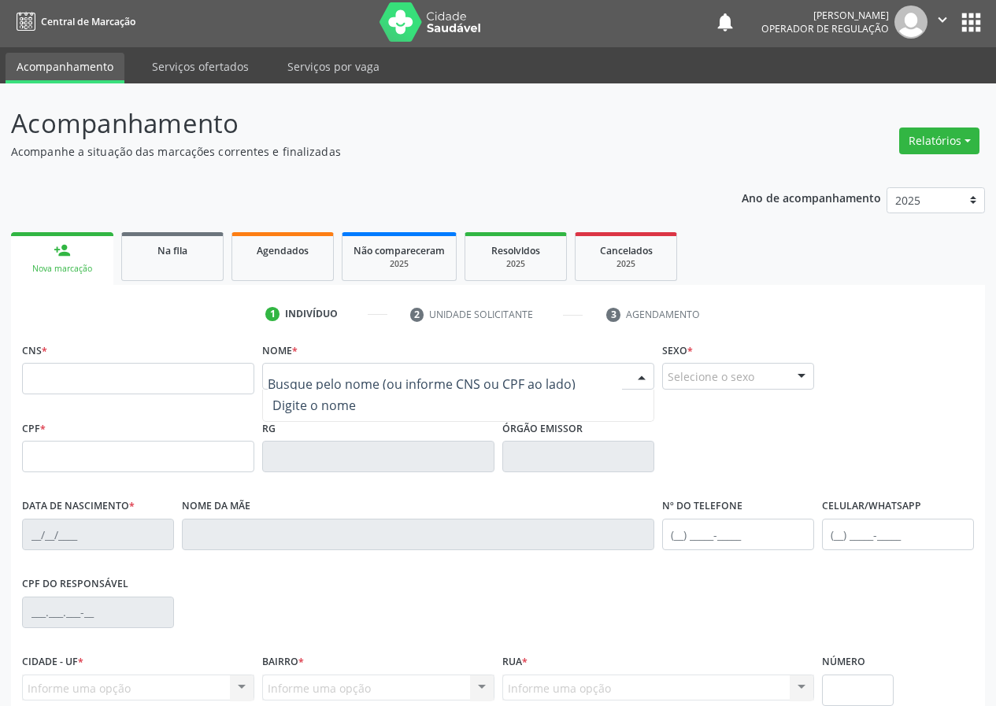
scroll to position [0, 0]
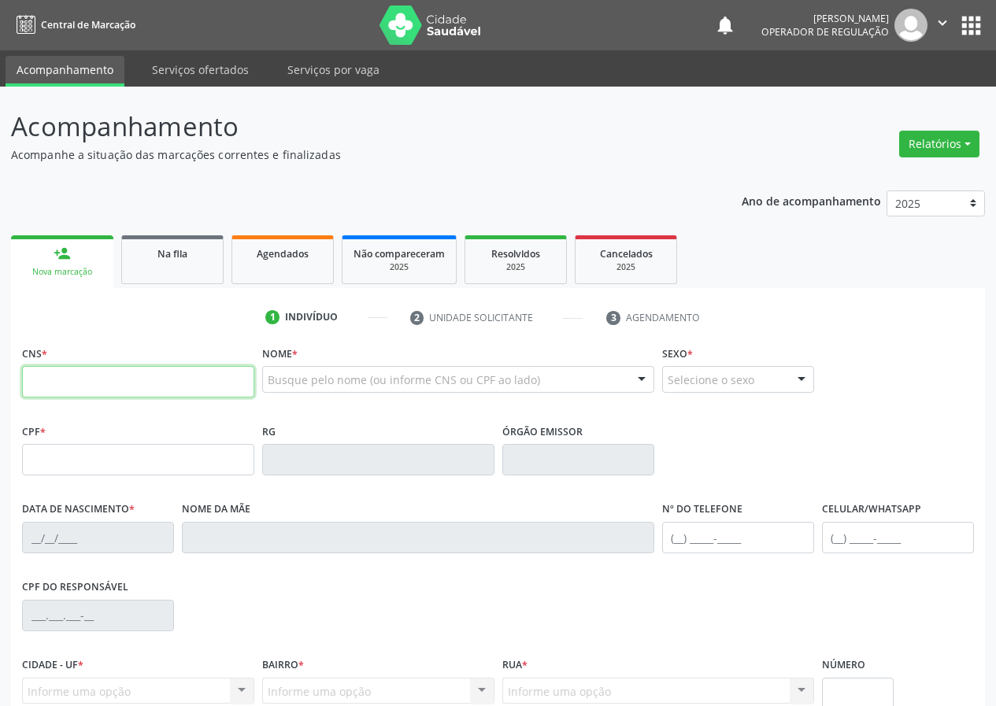
click at [33, 382] on input "text" at bounding box center [138, 382] width 232 height 32
click at [44, 380] on input "text" at bounding box center [138, 382] width 232 height 32
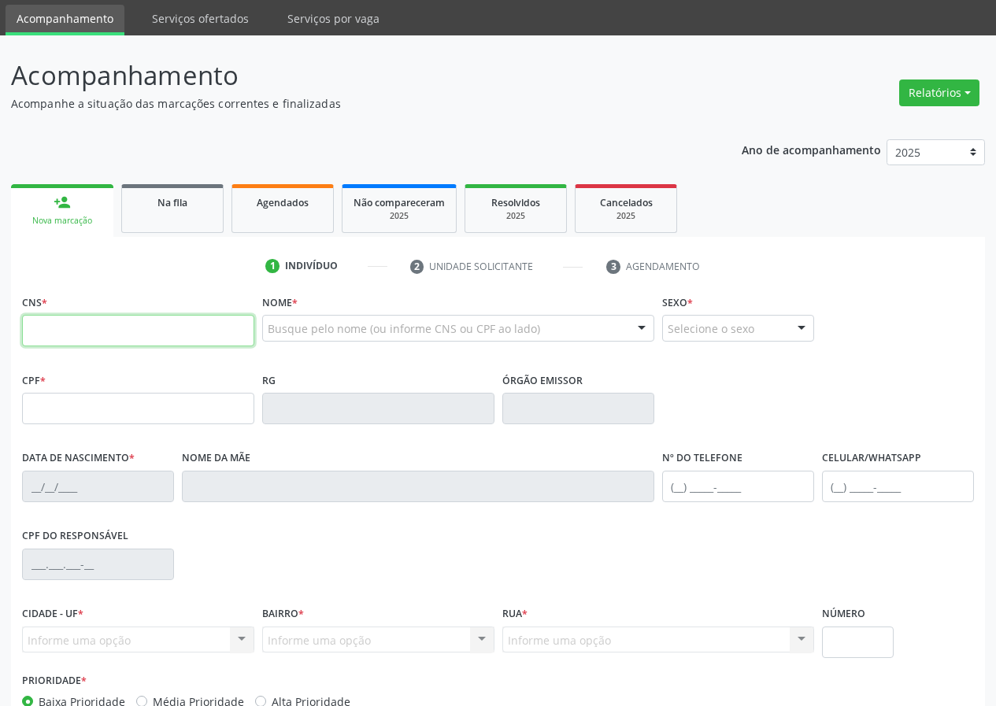
scroll to position [147, 0]
